Goal: Feedback & Contribution: Leave review/rating

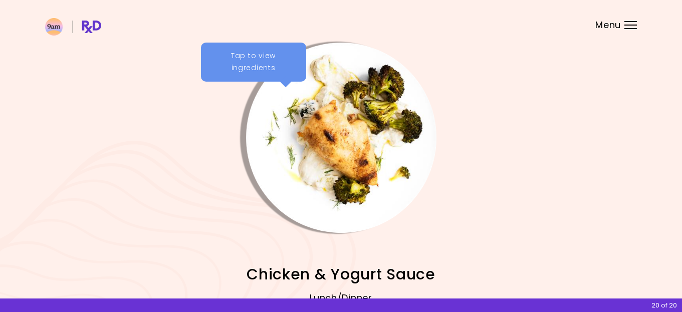
scroll to position [50, 0]
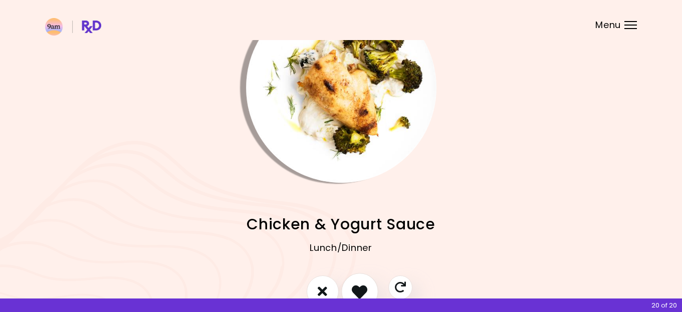
click at [351, 285] on button "I like this recipe" at bounding box center [359, 291] width 37 height 37
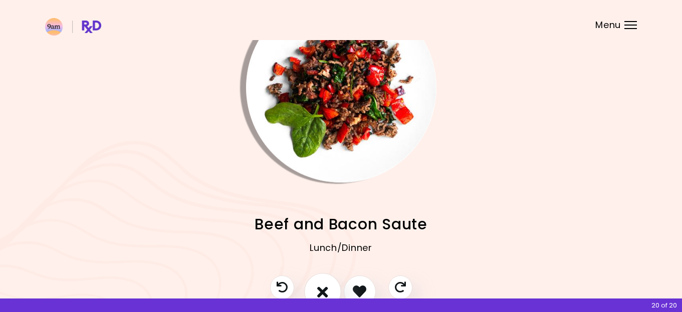
click at [323, 288] on icon "I don't like this recipe" at bounding box center [322, 292] width 11 height 16
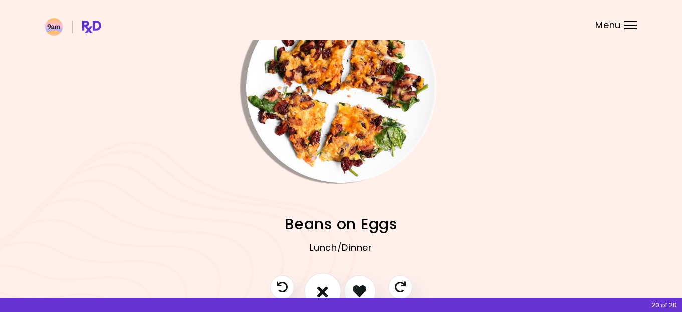
click at [323, 288] on icon "I don't like this recipe" at bounding box center [322, 292] width 11 height 16
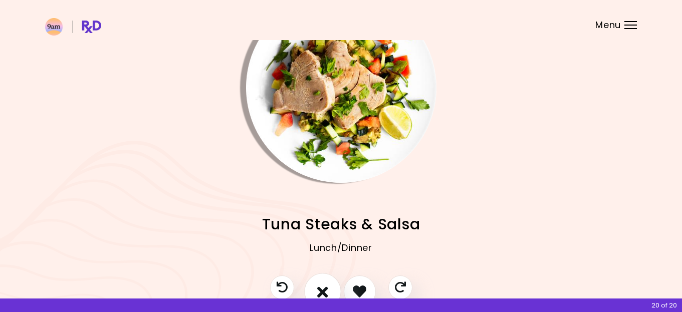
click at [323, 288] on icon "I don't like this recipe" at bounding box center [322, 292] width 11 height 16
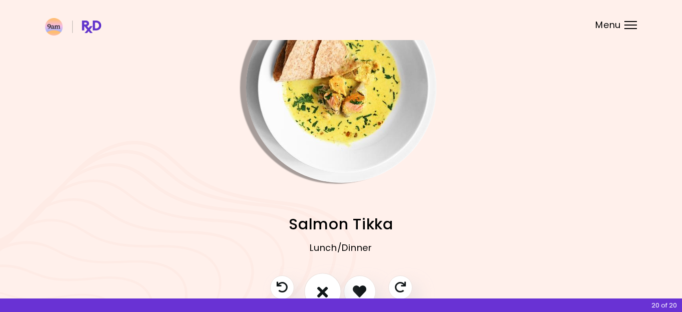
click at [323, 288] on icon "I don't like this recipe" at bounding box center [322, 292] width 11 height 16
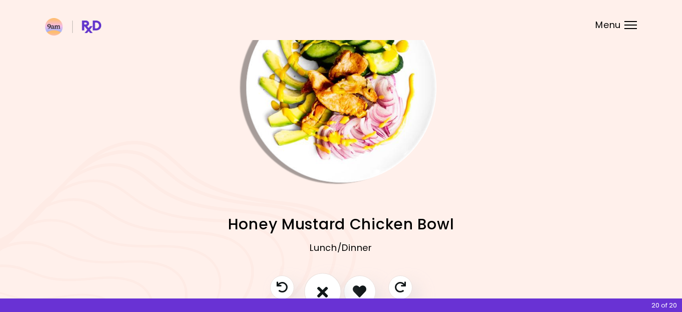
click at [323, 288] on icon "I don't like this recipe" at bounding box center [322, 292] width 11 height 16
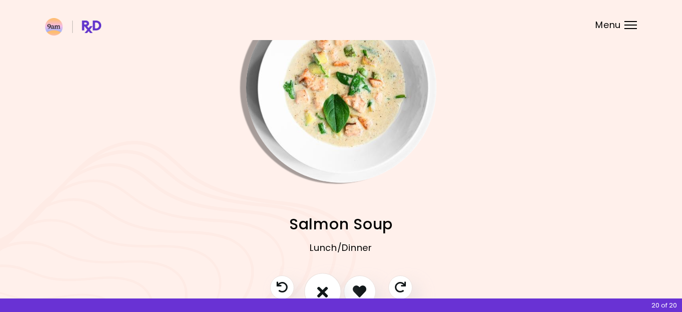
click at [323, 288] on icon "I don't like this recipe" at bounding box center [322, 292] width 11 height 16
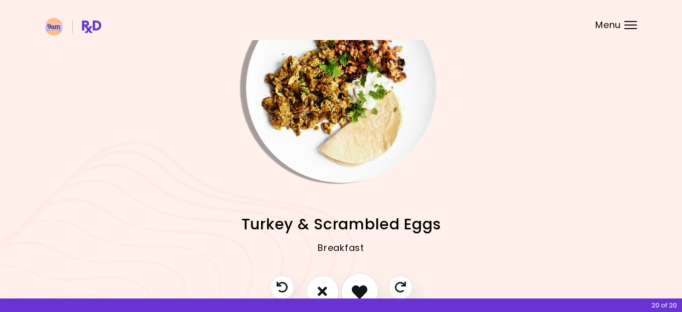
click at [353, 287] on icon "I like this recipe" at bounding box center [360, 292] width 16 height 16
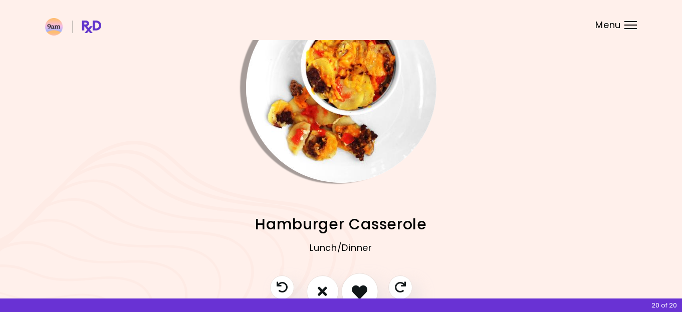
click at [352, 292] on icon "I like this recipe" at bounding box center [360, 292] width 16 height 16
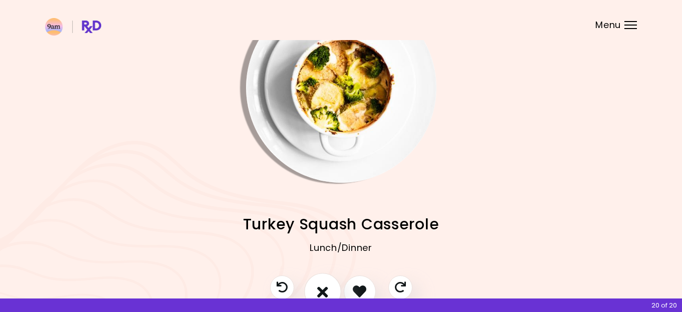
click at [323, 292] on icon "I don't like this recipe" at bounding box center [322, 292] width 11 height 16
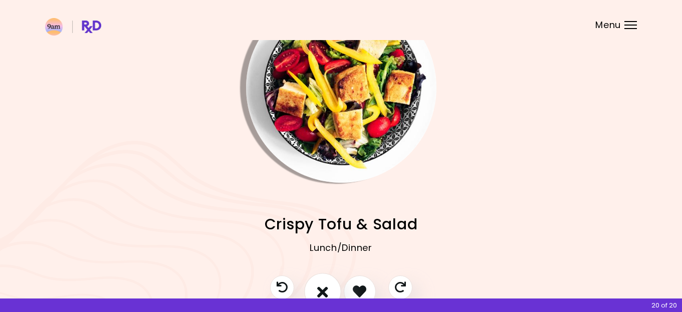
click at [323, 292] on icon "I don't like this recipe" at bounding box center [322, 292] width 11 height 16
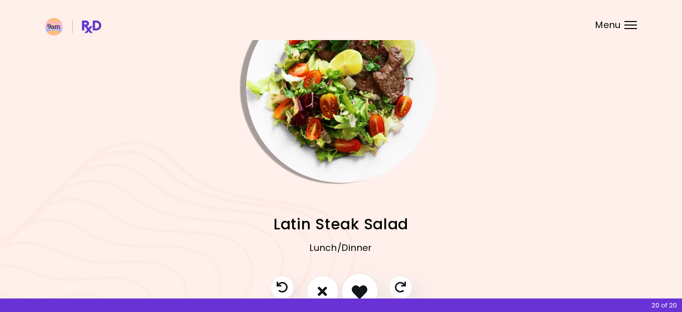
click at [355, 289] on icon "I like this recipe" at bounding box center [360, 292] width 16 height 16
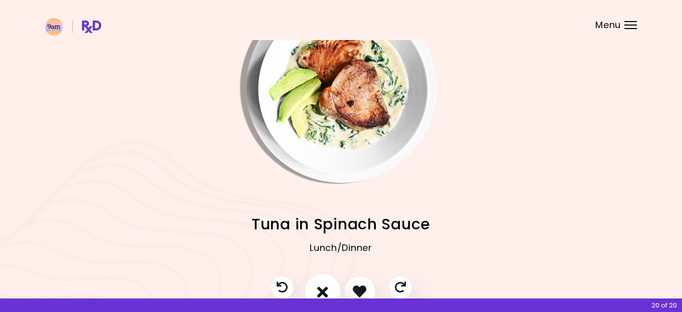
click at [327, 290] on icon "I don't like this recipe" at bounding box center [322, 292] width 11 height 16
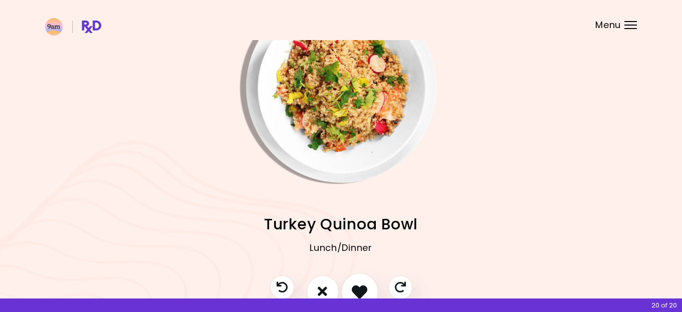
click at [355, 289] on icon "I like this recipe" at bounding box center [360, 292] width 16 height 16
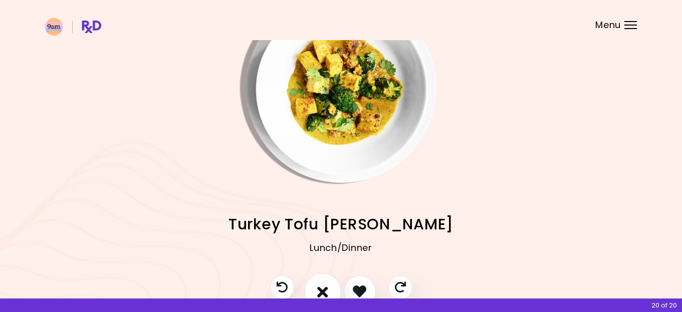
click at [328, 288] on icon "I don't like this recipe" at bounding box center [322, 292] width 11 height 16
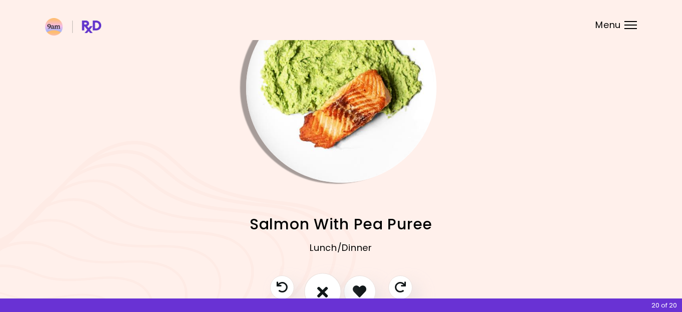
click at [319, 290] on icon "I don't like this recipe" at bounding box center [322, 292] width 11 height 16
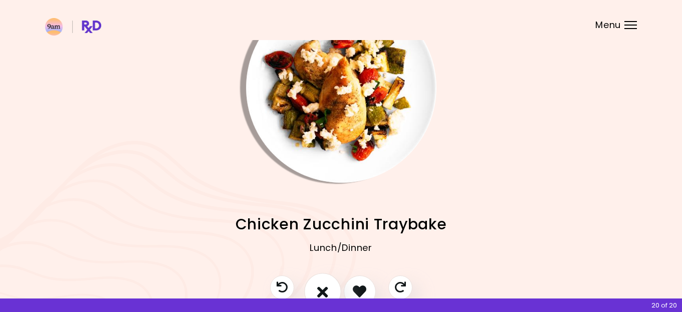
click at [319, 290] on icon "I don't like this recipe" at bounding box center [322, 292] width 11 height 16
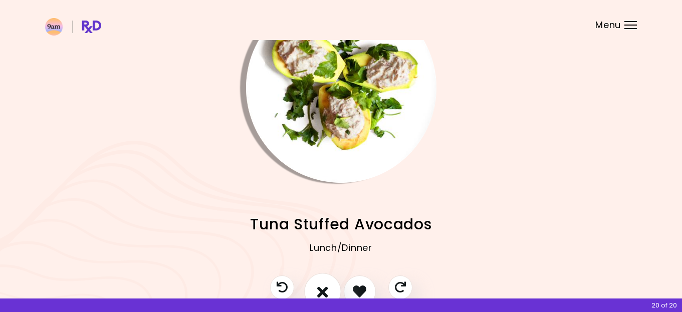
click at [326, 286] on icon "I don't like this recipe" at bounding box center [322, 292] width 11 height 16
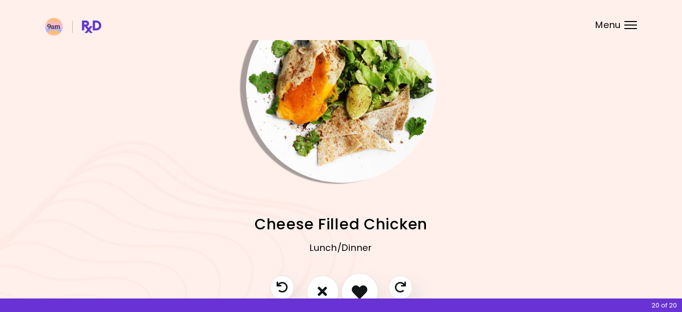
click at [358, 289] on icon "I like this recipe" at bounding box center [360, 292] width 16 height 16
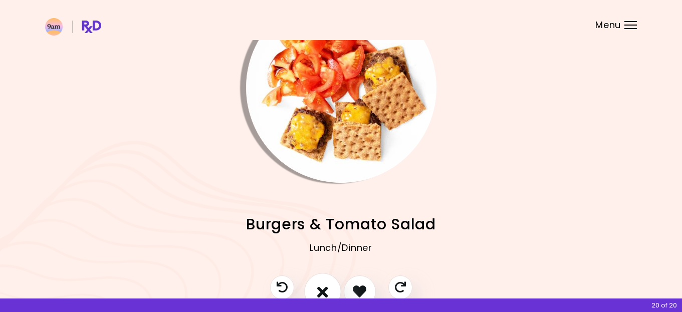
click at [322, 289] on icon "I don't like this recipe" at bounding box center [322, 292] width 11 height 16
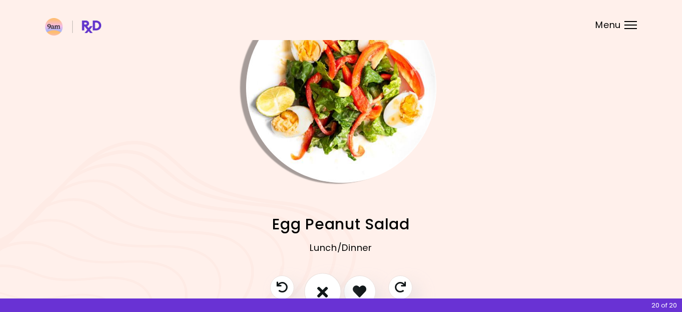
click at [322, 289] on icon "I don't like this recipe" at bounding box center [322, 292] width 11 height 16
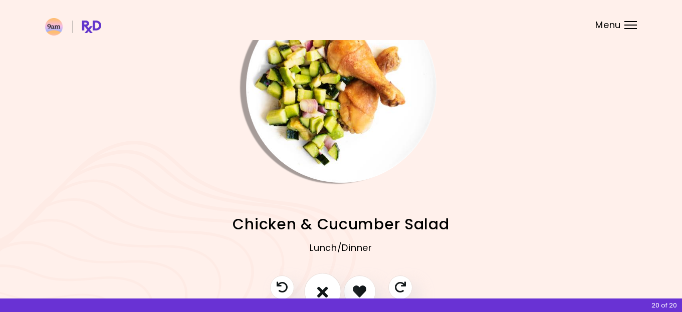
click at [322, 289] on icon "I don't like this recipe" at bounding box center [322, 292] width 11 height 16
